Goal: Communication & Community: Answer question/provide support

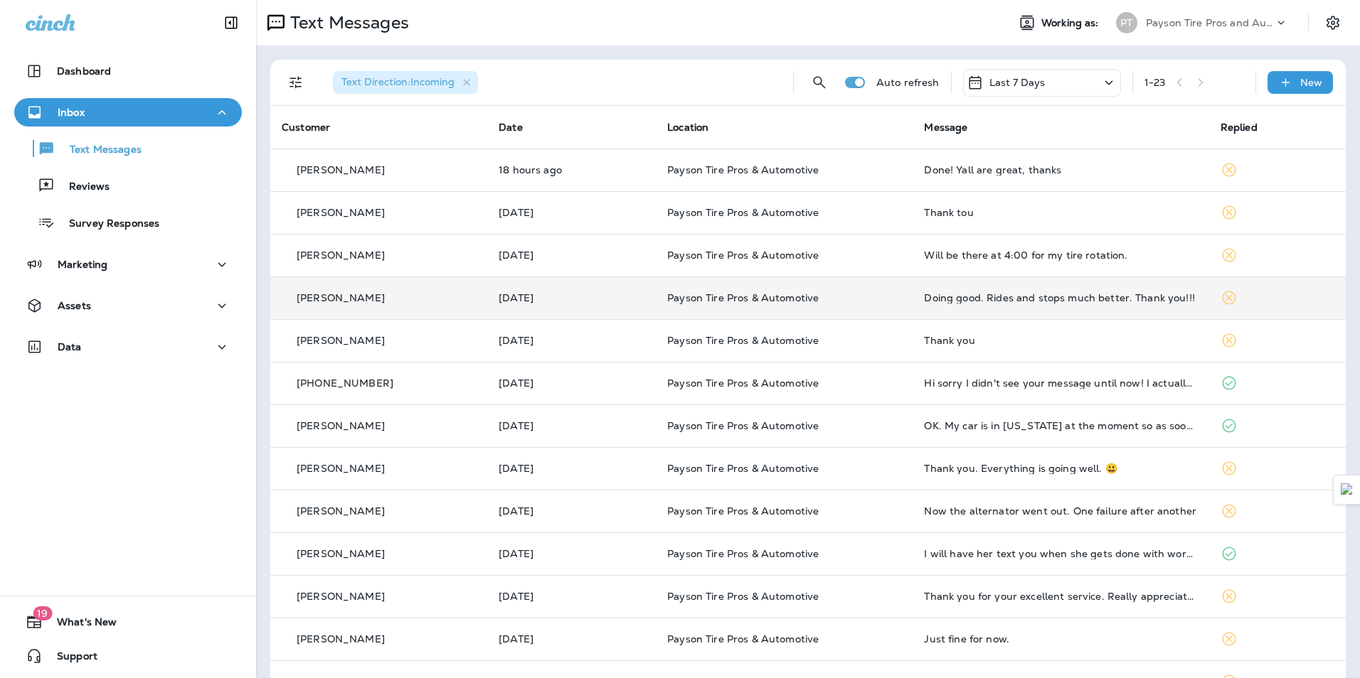
click at [1036, 318] on td "Doing good. Rides and stops much better. Thank you!!!" at bounding box center [1060, 298] width 296 height 43
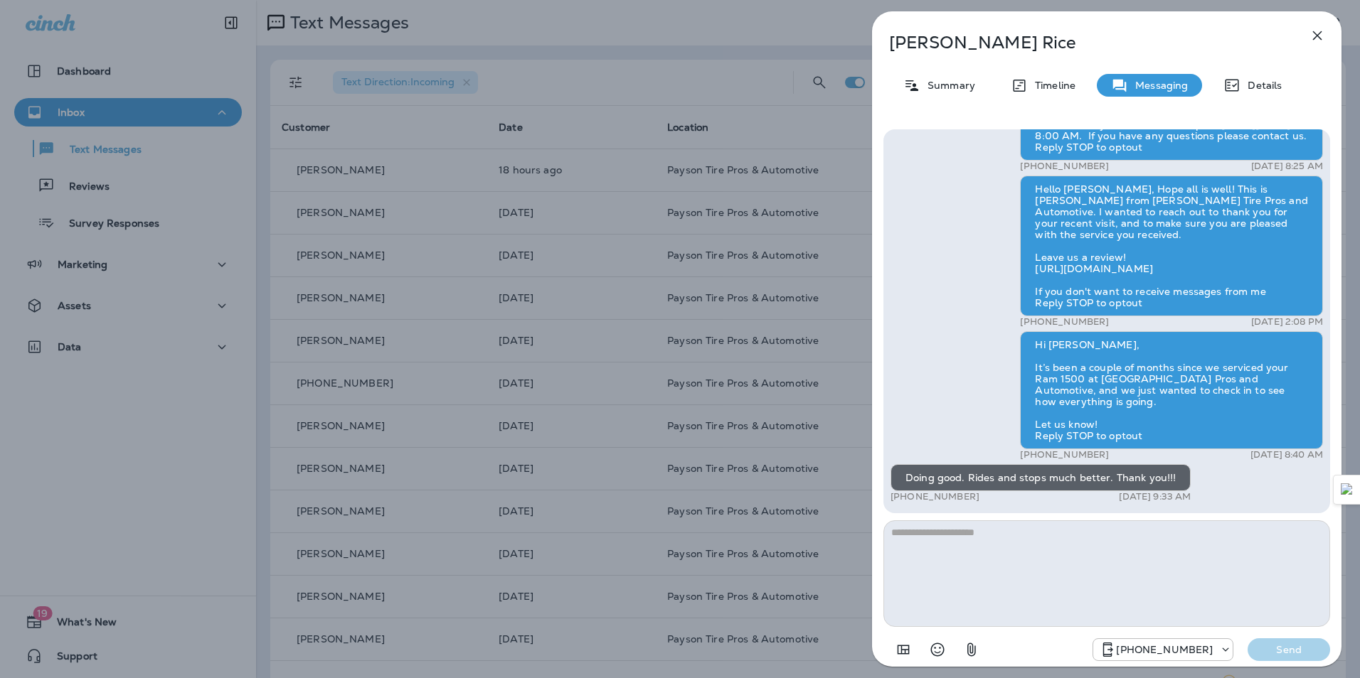
click at [1313, 31] on icon "button" at bounding box center [1317, 35] width 9 height 9
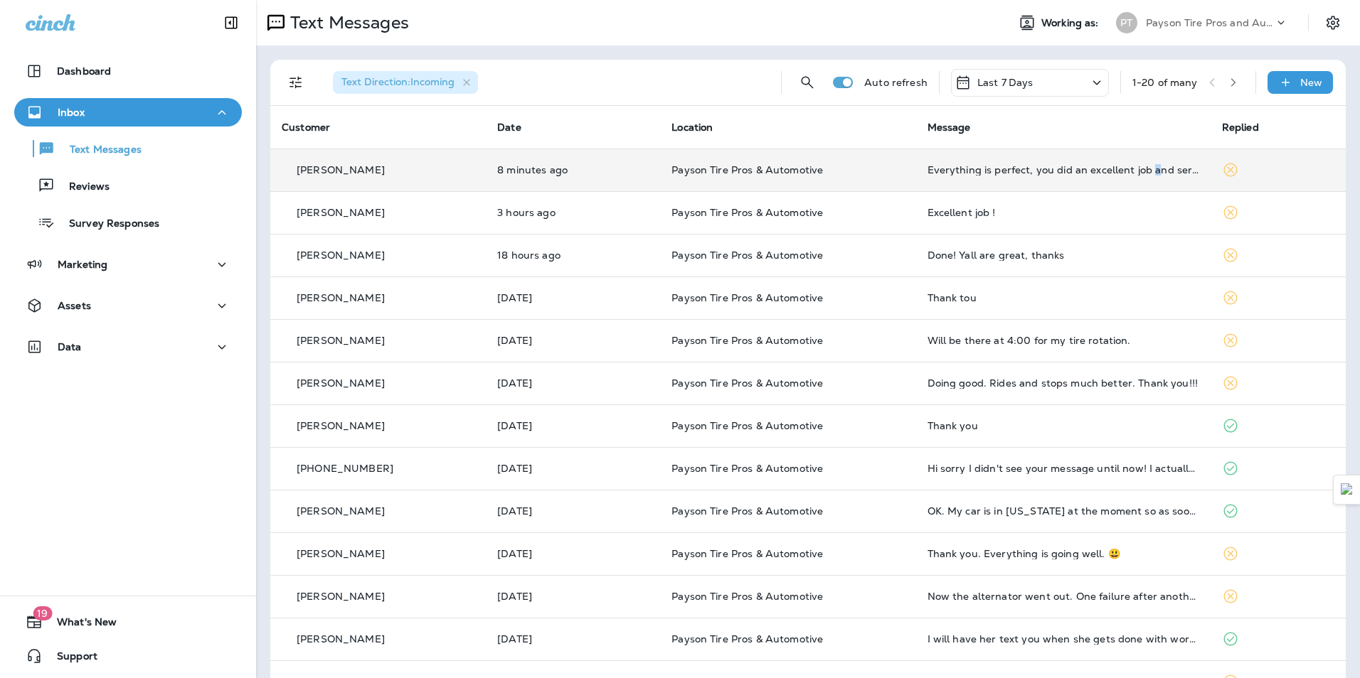
click at [1142, 187] on td "Everything is perfect, you did an excellent job and service." at bounding box center [1063, 170] width 294 height 43
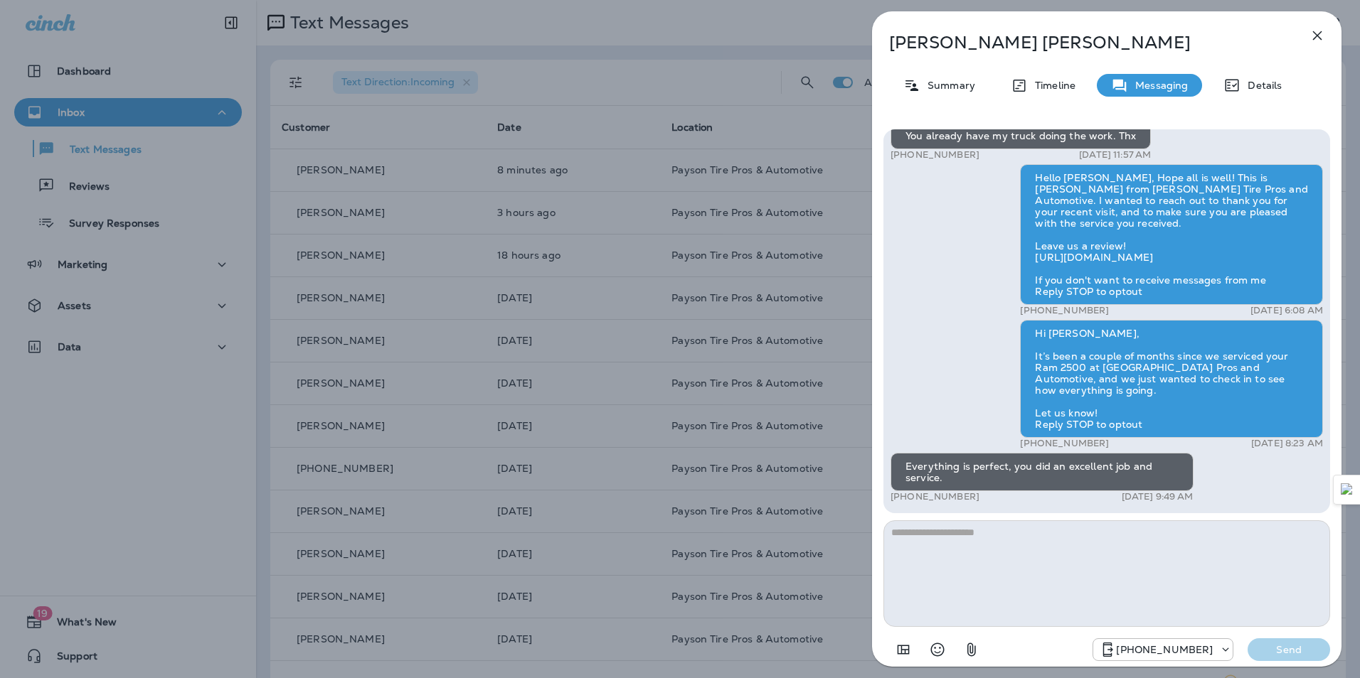
click at [1003, 588] on textarea at bounding box center [1106, 574] width 447 height 107
type textarea "**********"
click at [1291, 656] on button "Send" at bounding box center [1288, 650] width 82 height 23
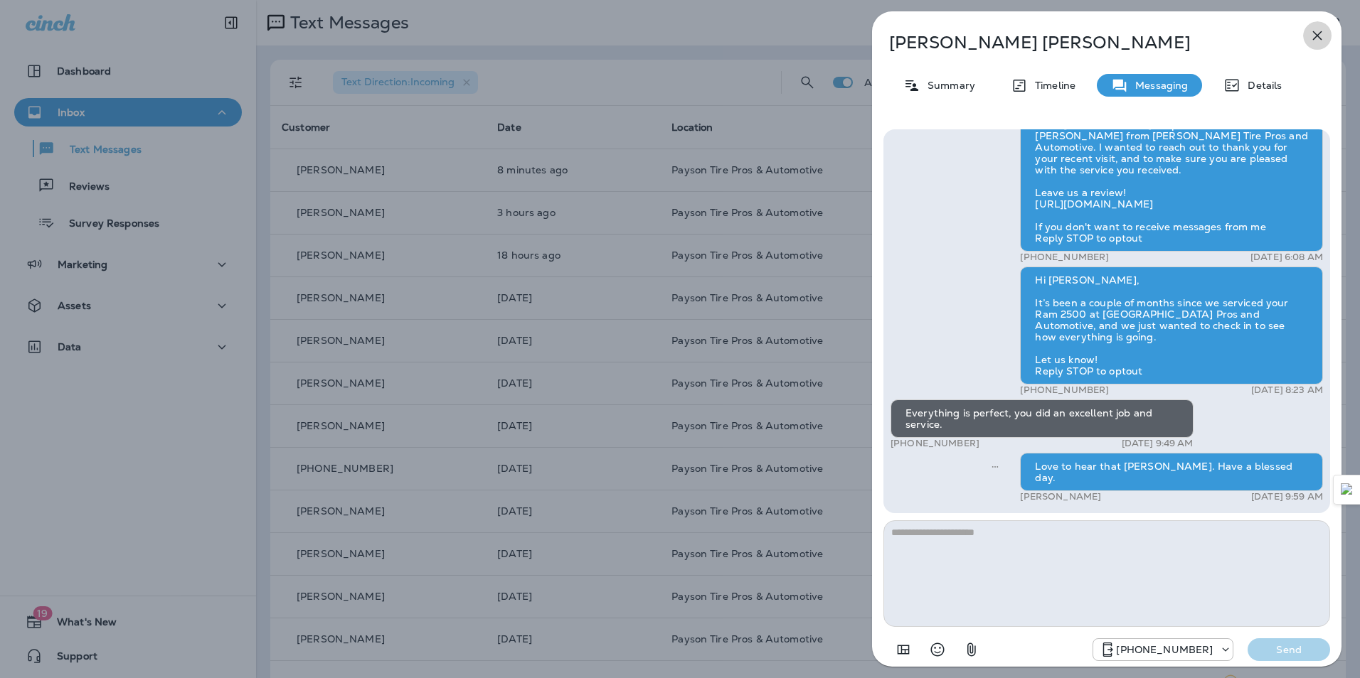
click at [1319, 33] on icon "button" at bounding box center [1317, 35] width 9 height 9
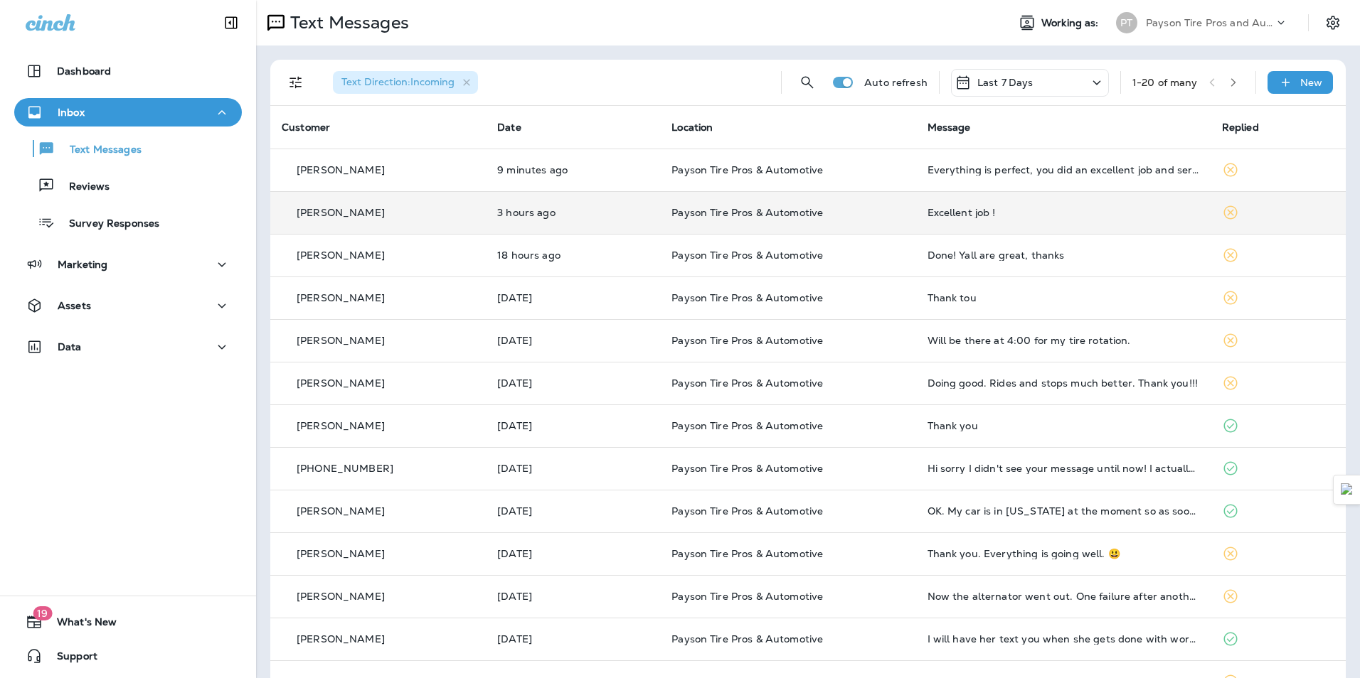
click at [1016, 211] on div "Excellent job !" at bounding box center [1063, 212] width 272 height 11
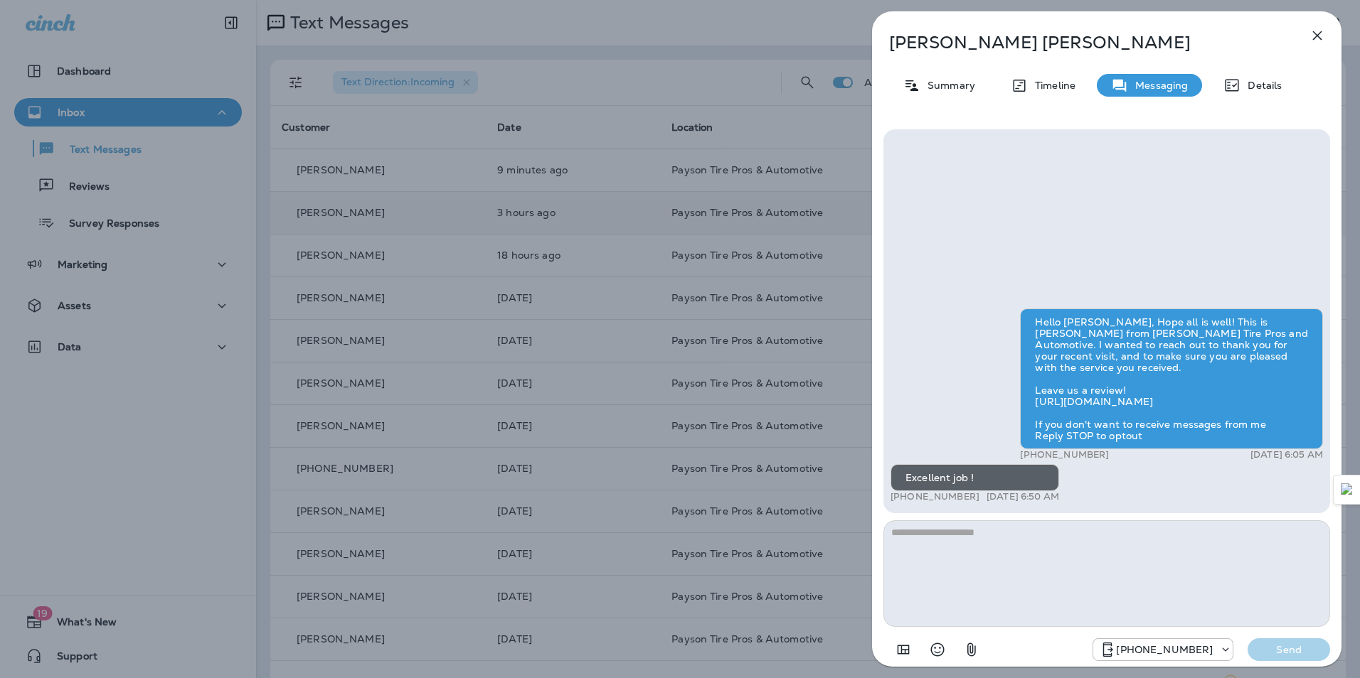
click at [1321, 36] on icon "button" at bounding box center [1316, 35] width 17 height 17
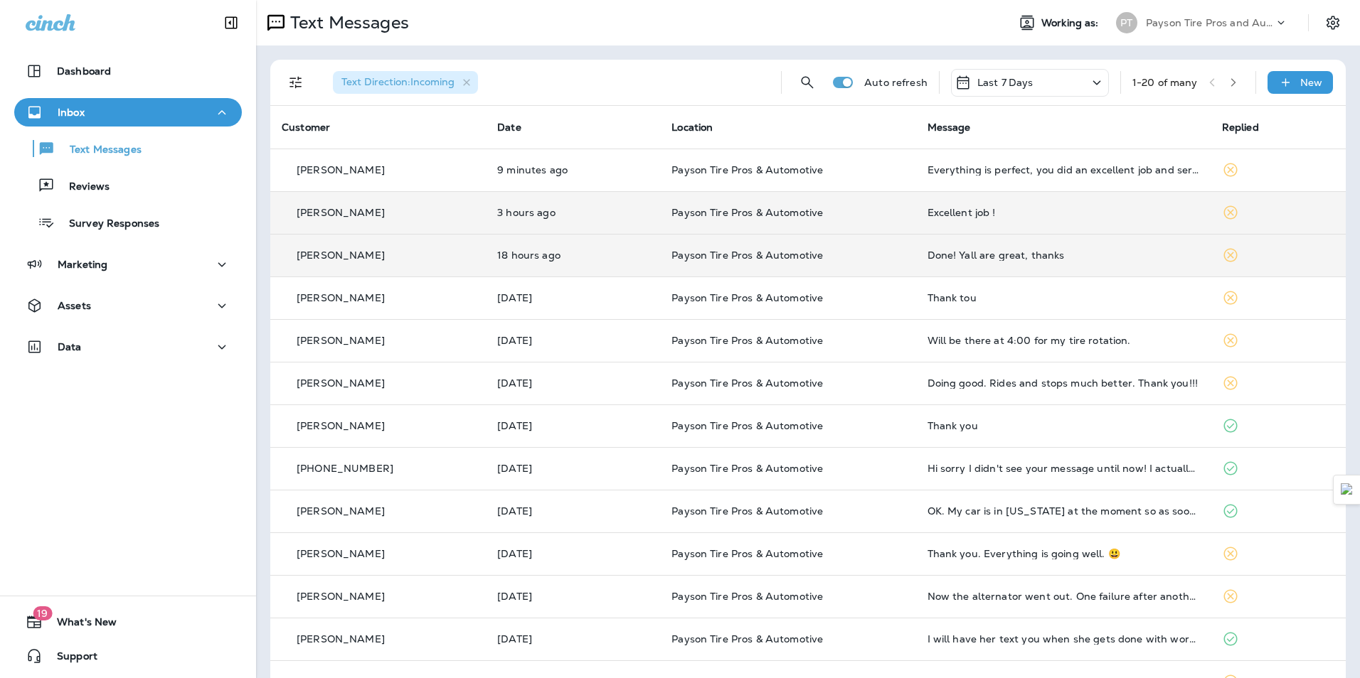
click at [1195, 249] on td "Done! Yall are great, thanks" at bounding box center [1063, 255] width 294 height 43
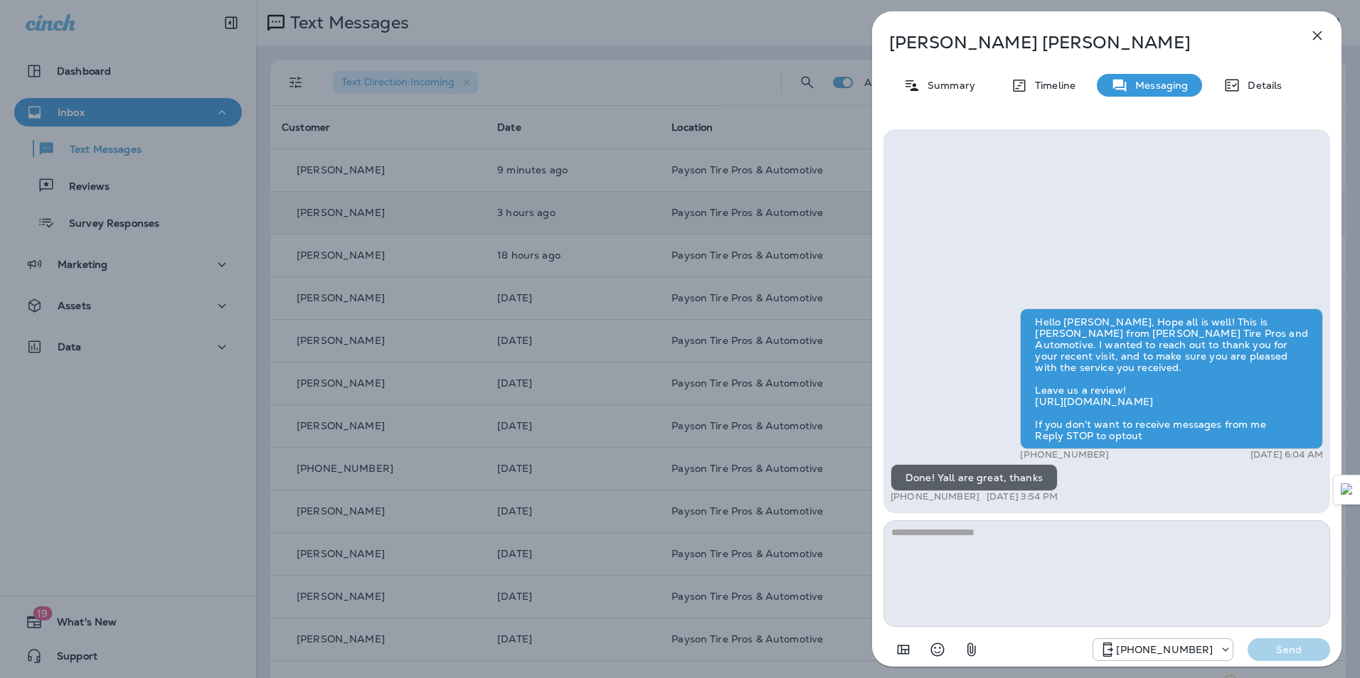
click at [1313, 36] on icon "button" at bounding box center [1316, 35] width 17 height 17
